Goal: Task Accomplishment & Management: Use online tool/utility

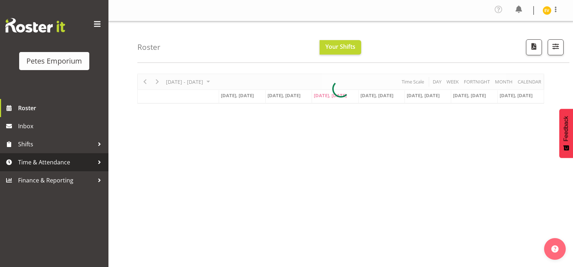
click at [57, 167] on span "Time & Attendance" at bounding box center [56, 162] width 76 height 11
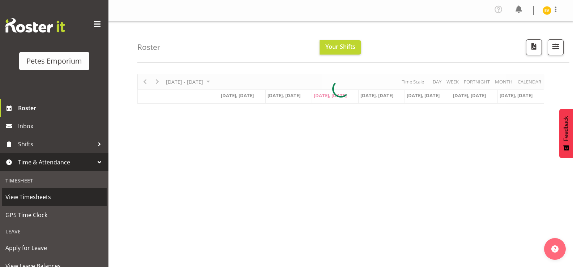
click at [60, 206] on link "View Timesheets" at bounding box center [54, 197] width 105 height 18
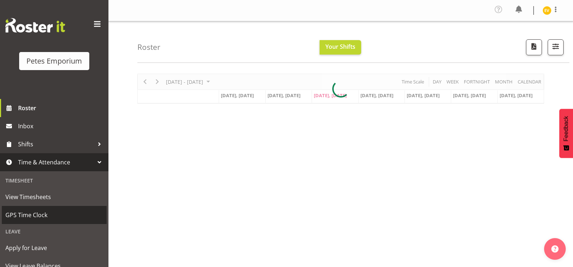
click at [64, 220] on span "GPS Time Clock" at bounding box center [54, 215] width 98 height 11
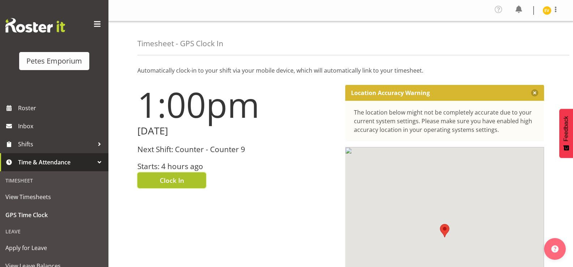
click at [166, 185] on span "Clock In" at bounding box center [172, 180] width 24 height 9
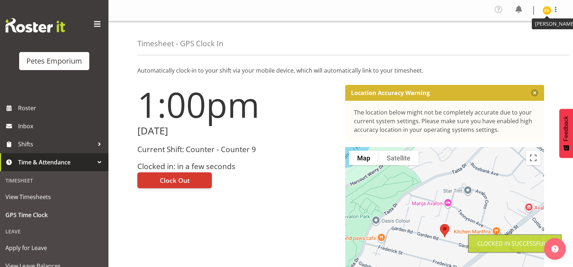
click at [547, 14] on img at bounding box center [547, 10] width 9 height 9
click at [540, 40] on link "Log Out" at bounding box center [525, 39] width 69 height 13
